Goal: Find specific page/section: Find specific page/section

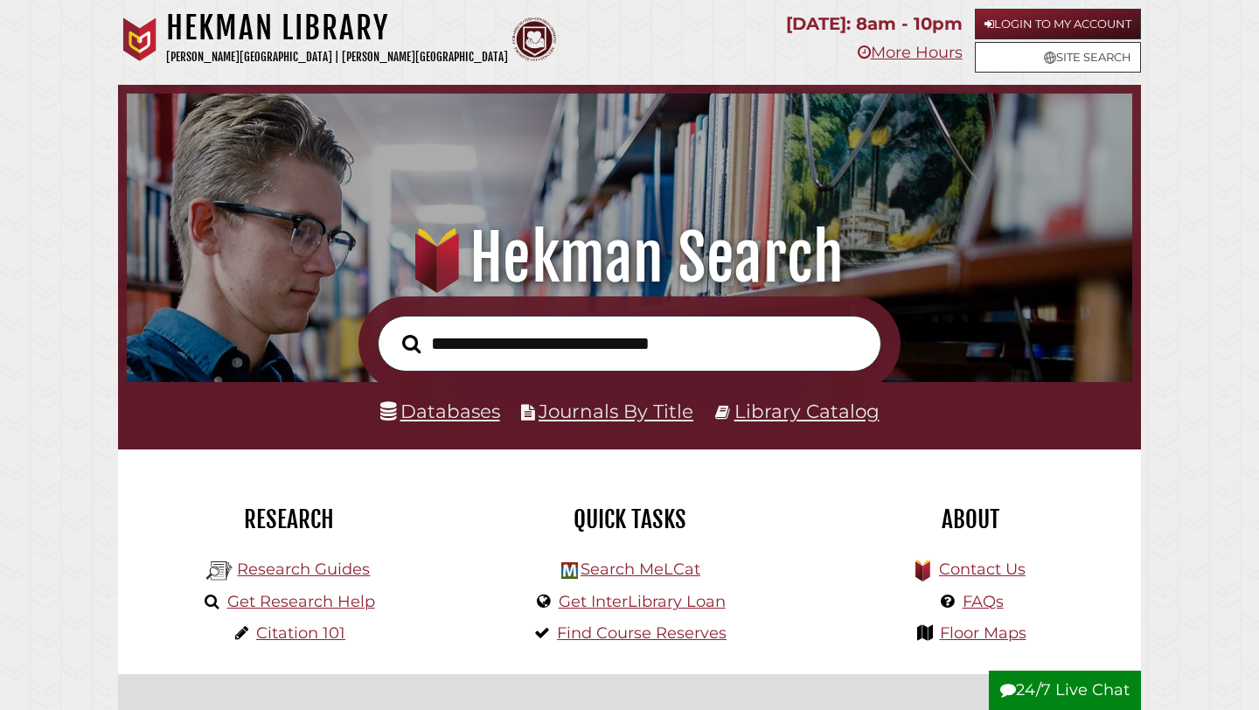
scroll to position [332, 997]
click at [461, 419] on link "Databases" at bounding box center [440, 411] width 120 height 23
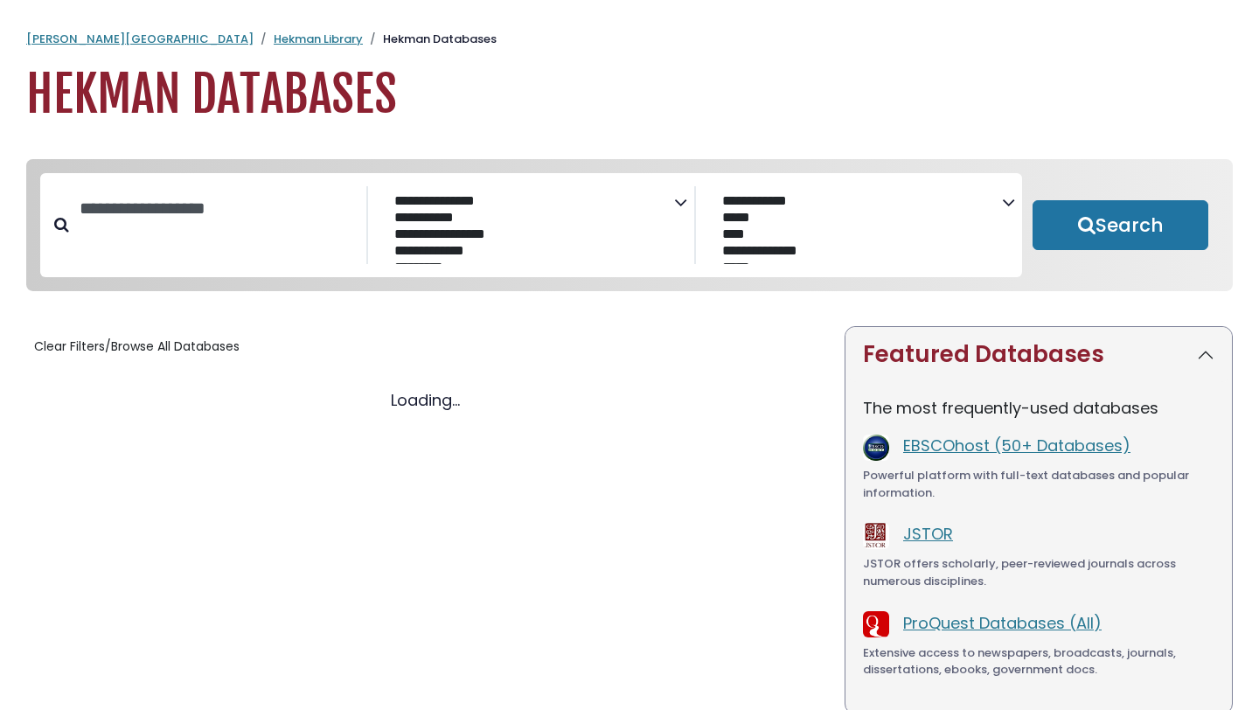
select select "Database Subject Filter"
select select "Database Vendors Filter"
select select "Database Subject Filter"
select select "Database Vendors Filter"
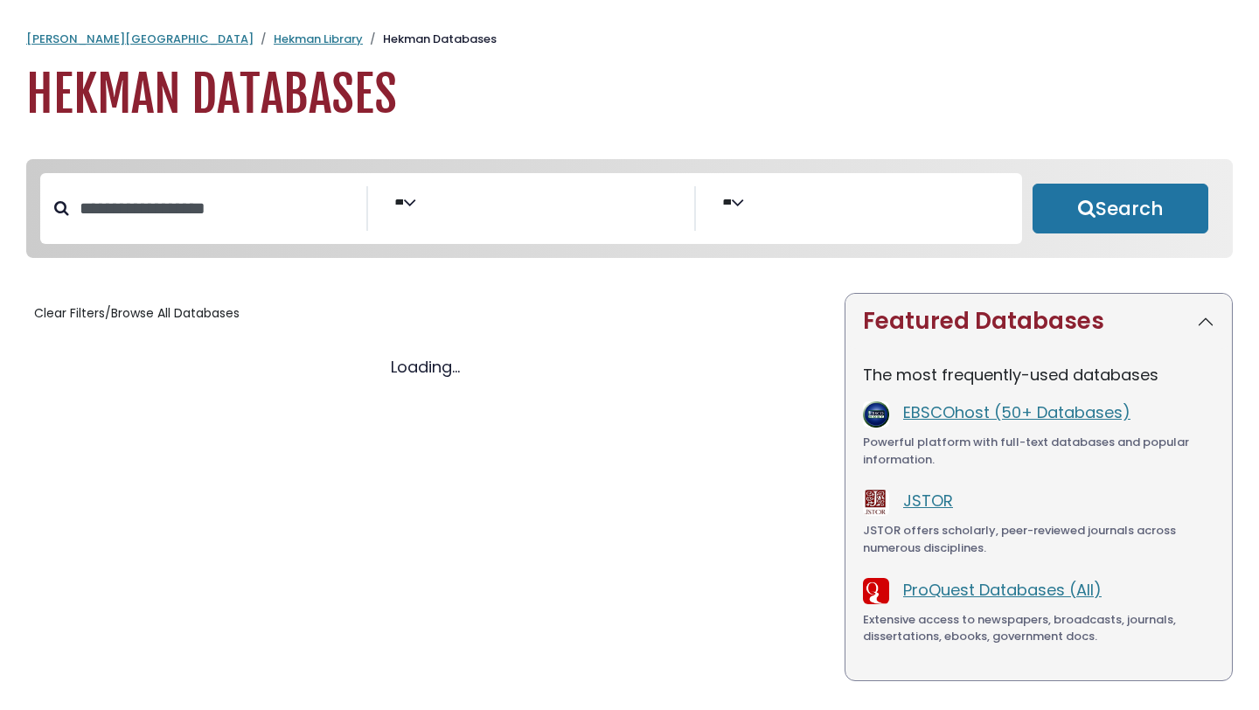
select select "Database Subject Filter"
select select "Database Vendors Filter"
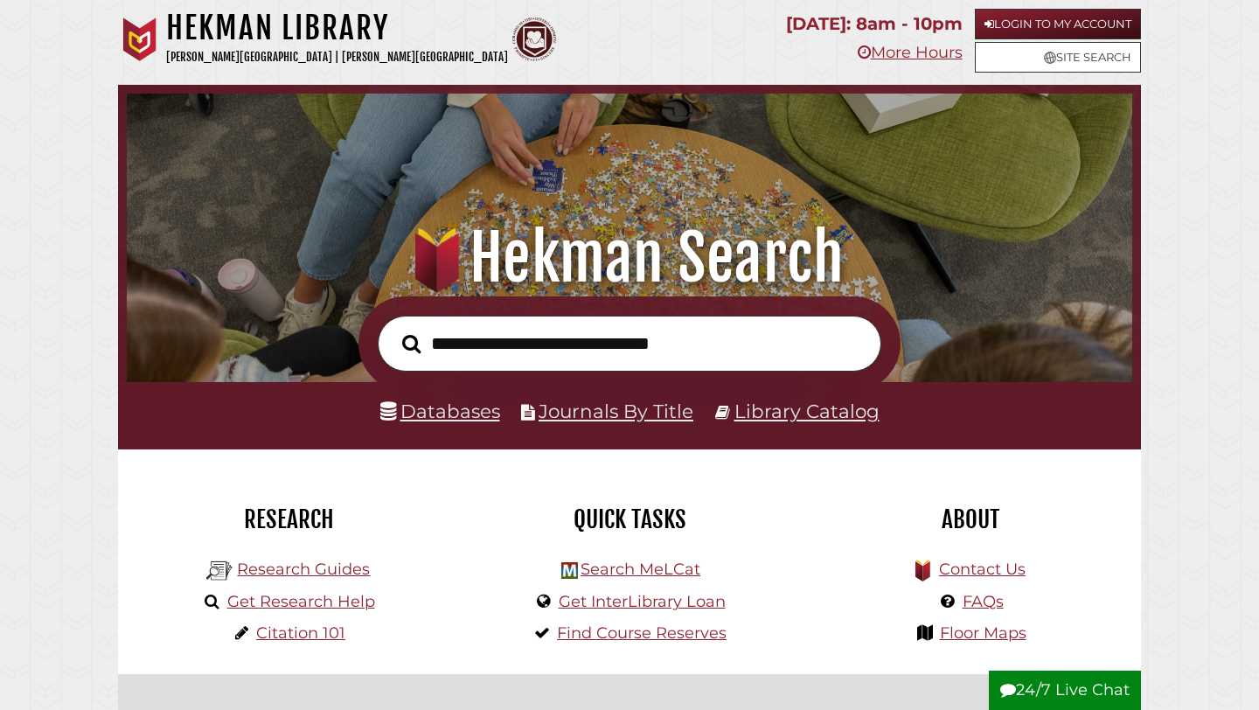
scroll to position [332, 997]
click at [457, 323] on input "text" at bounding box center [630, 344] width 504 height 57
click at [780, 412] on link "Library Catalog" at bounding box center [807, 411] width 145 height 23
